Goal: Task Accomplishment & Management: Manage account settings

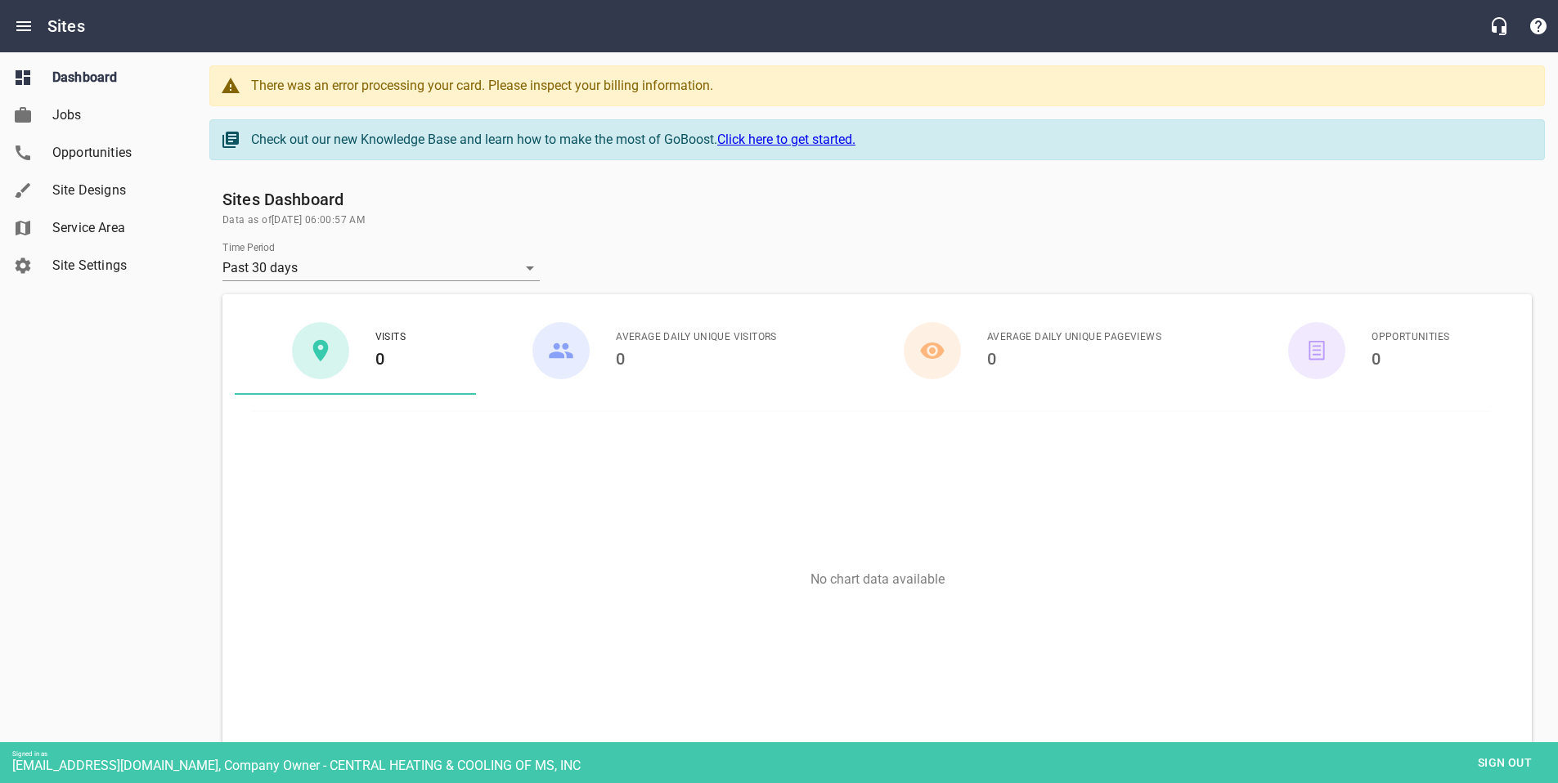
click at [101, 196] on span "Site Designs" at bounding box center [114, 191] width 124 height 20
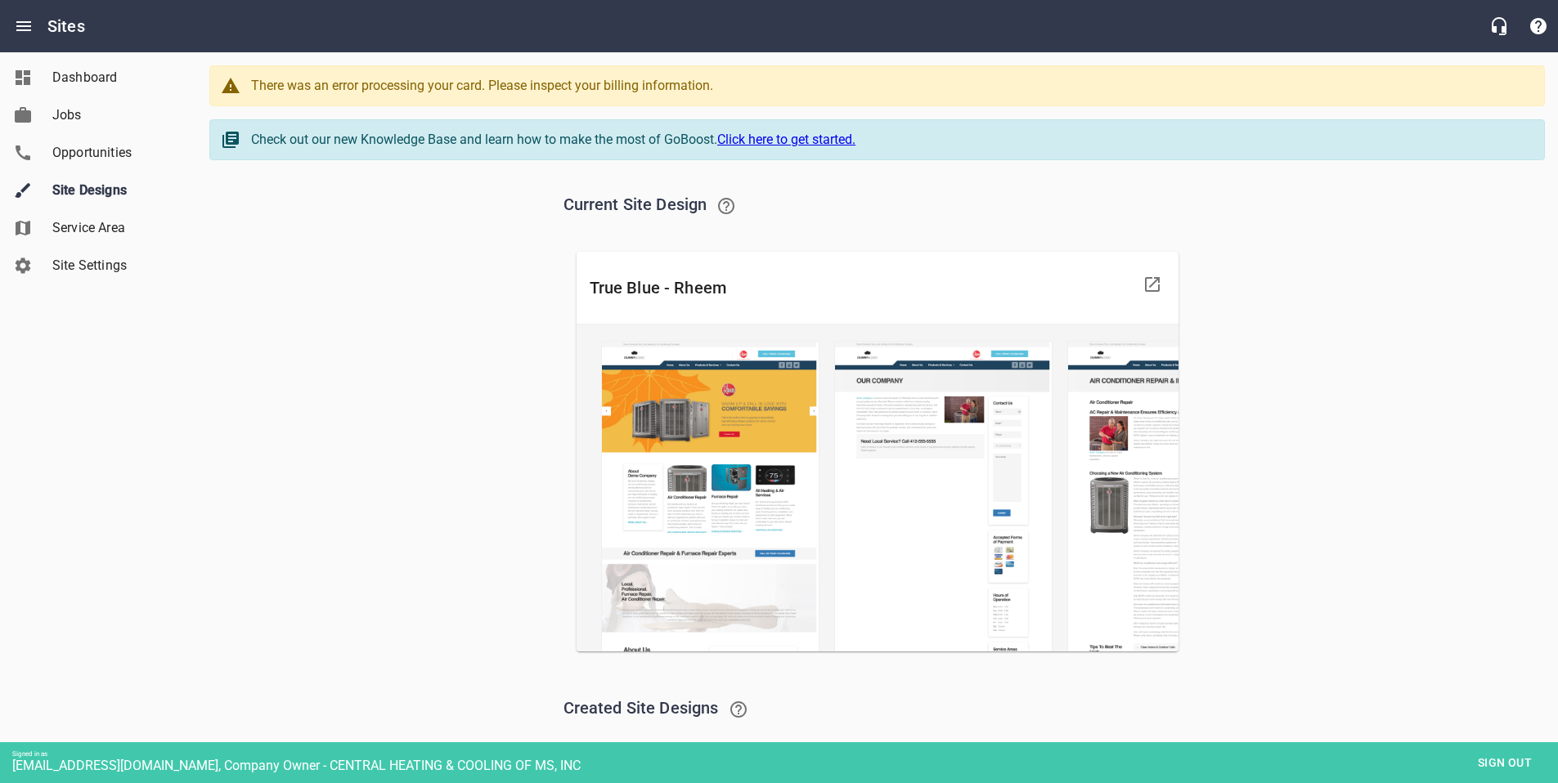
click at [1493, 753] on span "Sign out" at bounding box center [1504, 763] width 69 height 20
